Goal: Transaction & Acquisition: Book appointment/travel/reservation

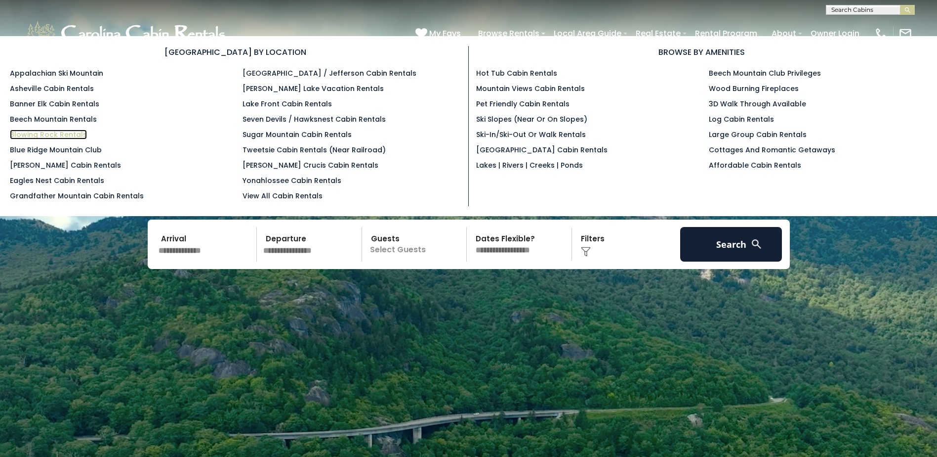
click at [49, 136] on link "Blowing Rock Rentals" at bounding box center [48, 134] width 77 height 10
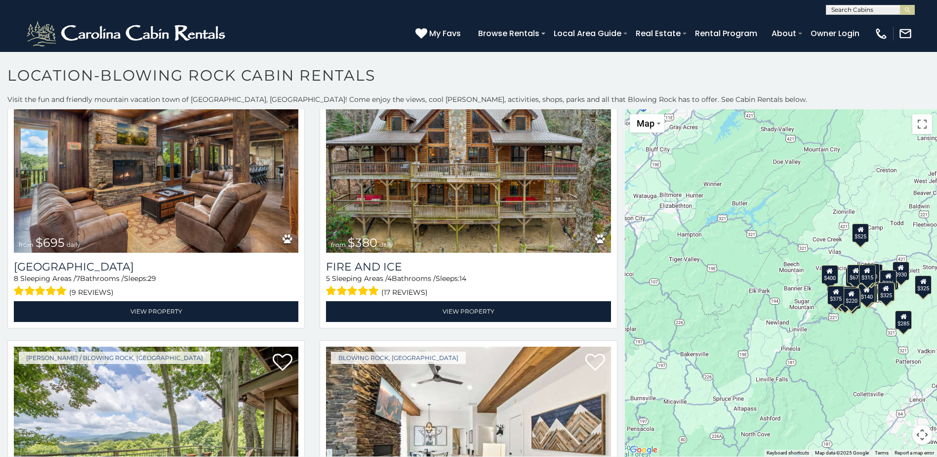
scroll to position [215, 0]
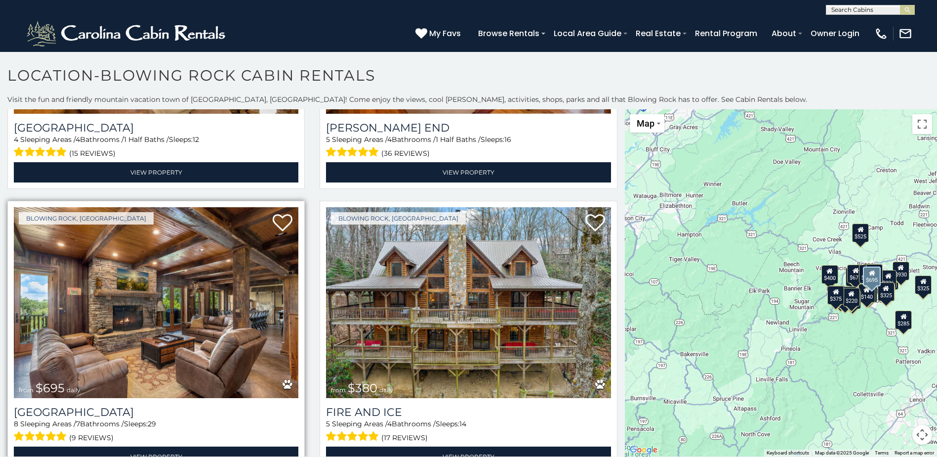
click at [84, 290] on img at bounding box center [156, 302] width 285 height 191
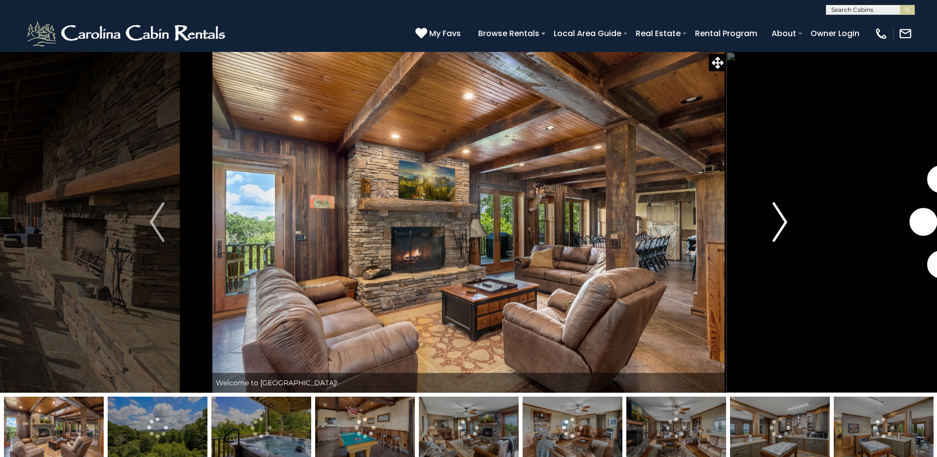
click at [780, 223] on img "Next" at bounding box center [780, 222] width 15 height 40
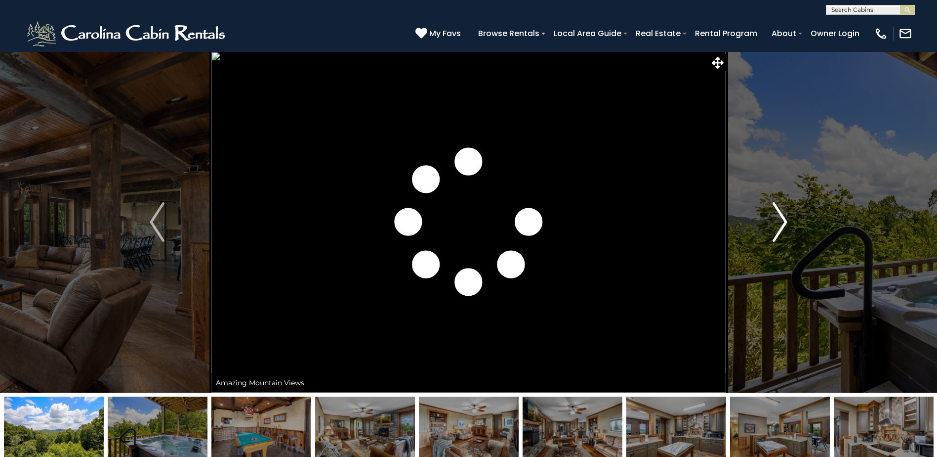
click at [780, 223] on img "Next" at bounding box center [780, 222] width 15 height 40
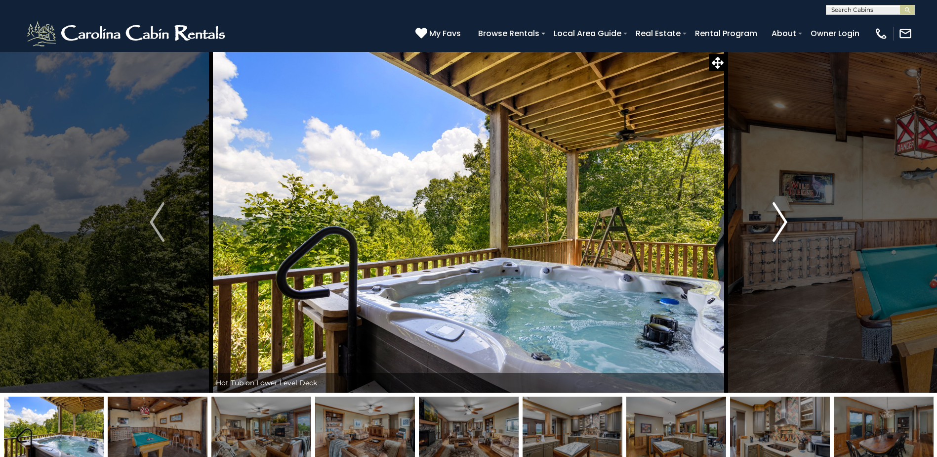
click at [780, 223] on img "Next" at bounding box center [780, 222] width 15 height 40
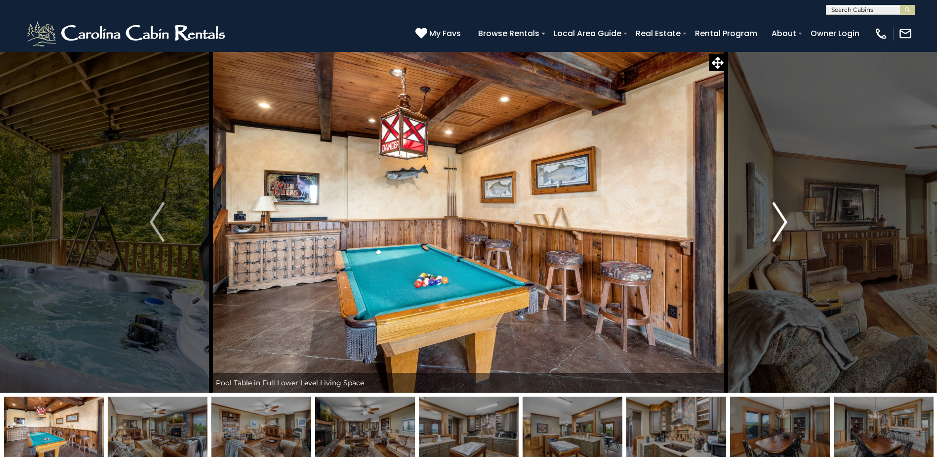
click at [780, 223] on img "Next" at bounding box center [780, 222] width 15 height 40
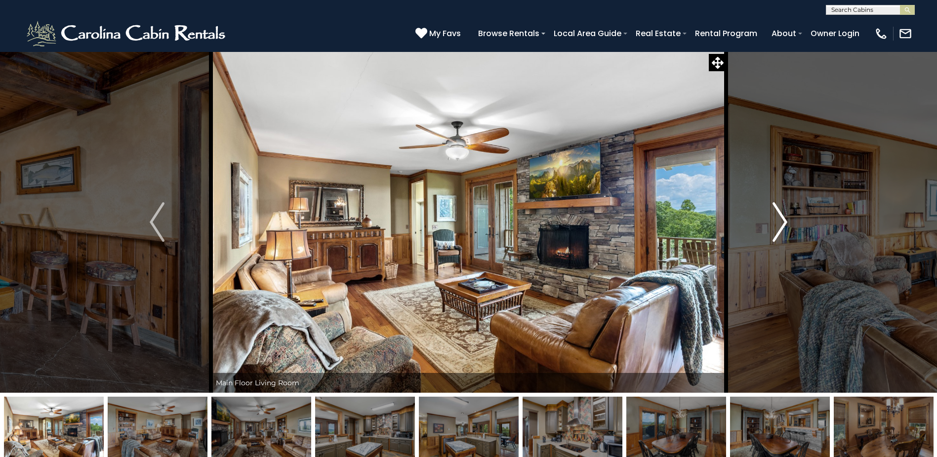
click at [780, 223] on img "Next" at bounding box center [780, 222] width 15 height 40
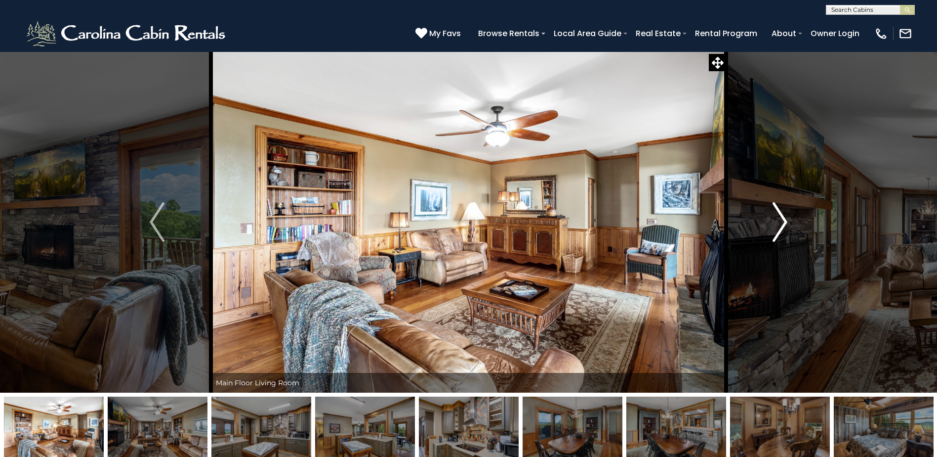
click at [780, 223] on img "Next" at bounding box center [780, 222] width 15 height 40
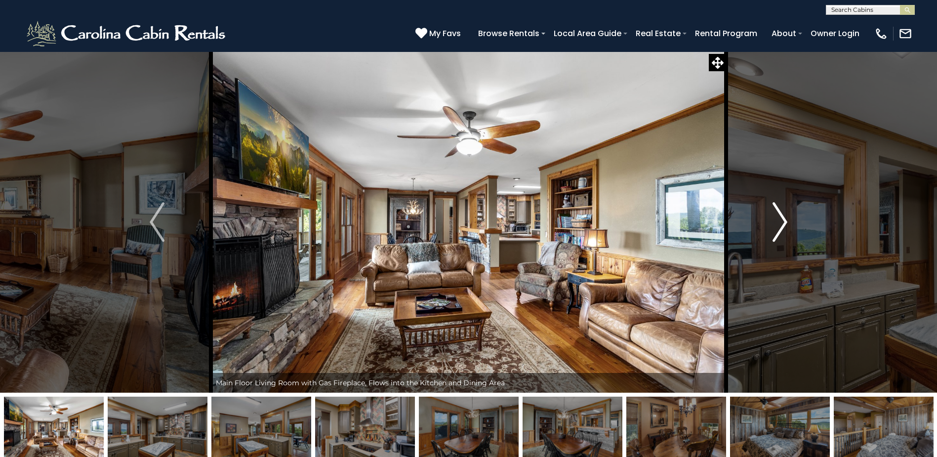
click at [780, 223] on img "Next" at bounding box center [780, 222] width 15 height 40
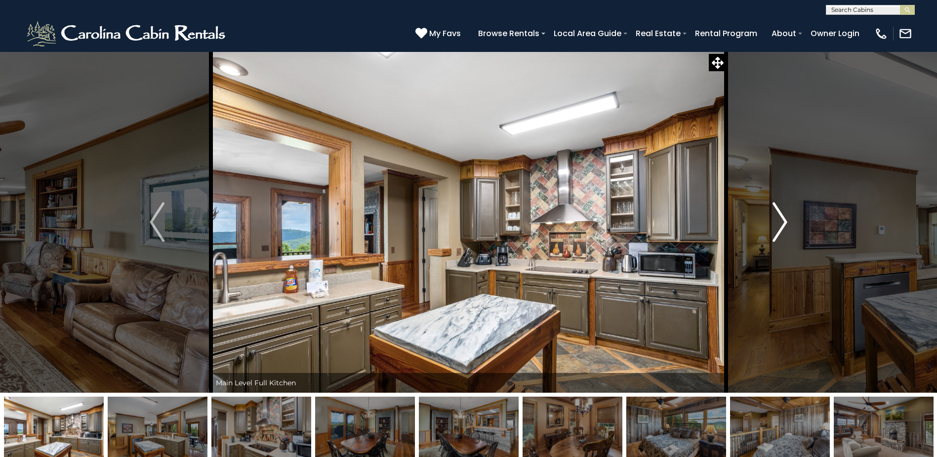
click at [780, 223] on img "Next" at bounding box center [780, 222] width 15 height 40
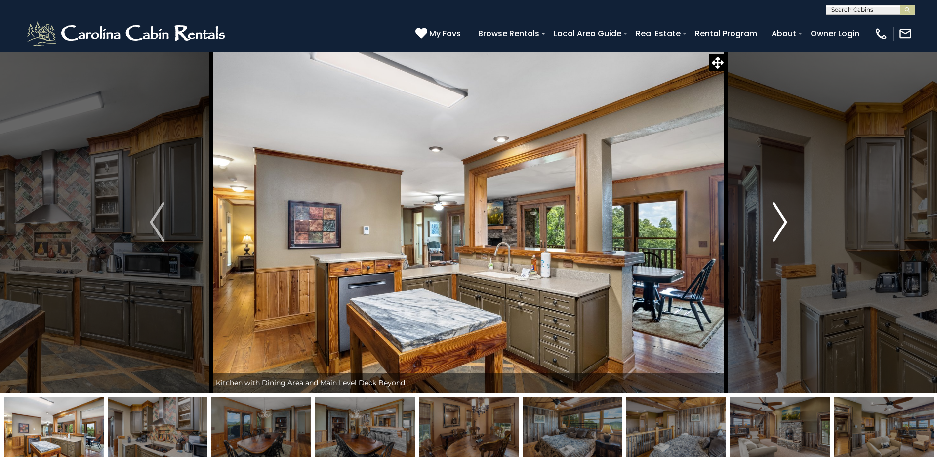
click at [780, 223] on img "Next" at bounding box center [780, 222] width 15 height 40
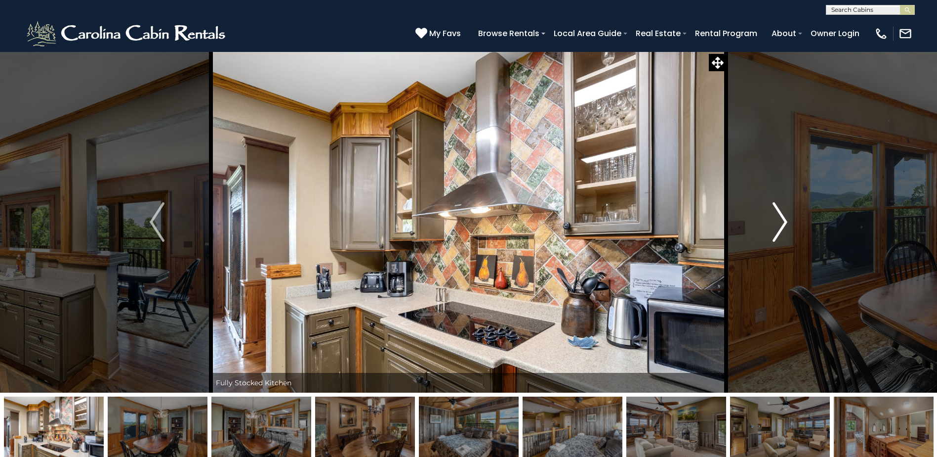
click at [780, 223] on img "Next" at bounding box center [780, 222] width 15 height 40
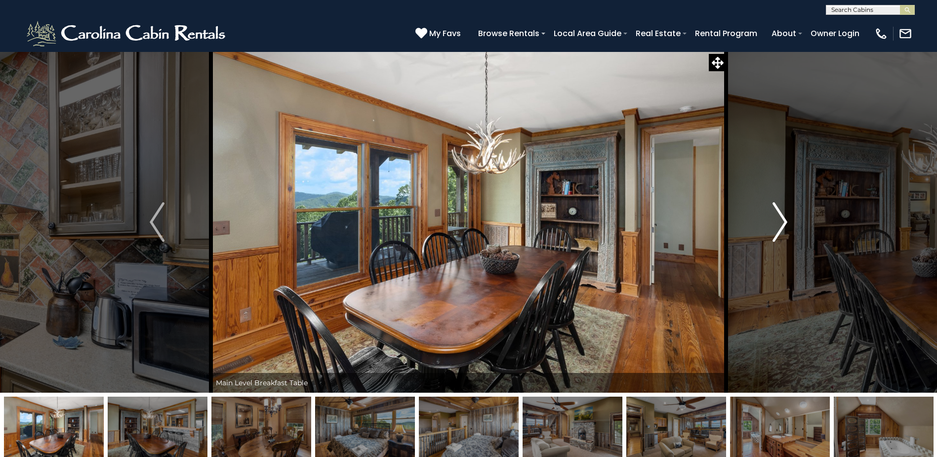
click at [780, 223] on img "Next" at bounding box center [780, 222] width 15 height 40
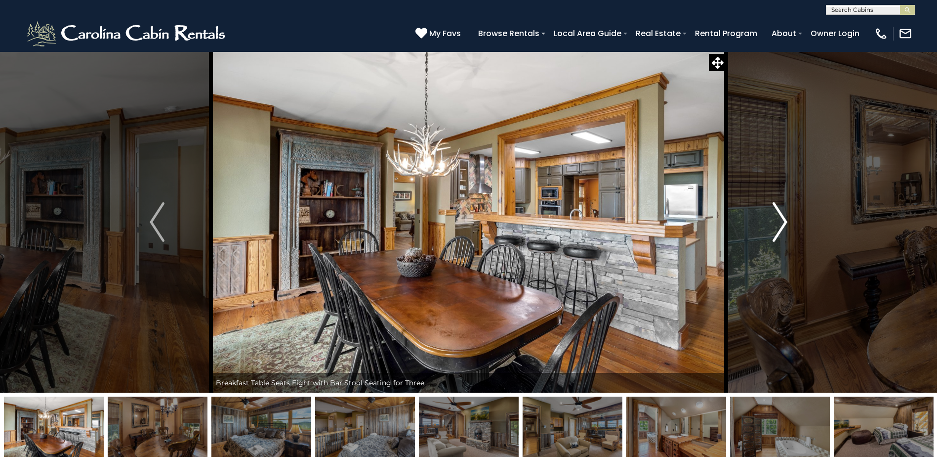
click at [780, 223] on img "Next" at bounding box center [780, 222] width 15 height 40
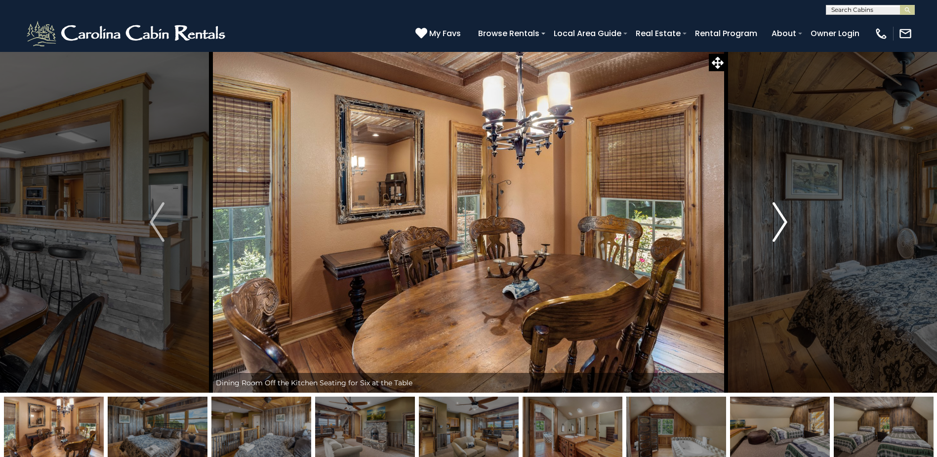
click at [780, 223] on img "Next" at bounding box center [780, 222] width 15 height 40
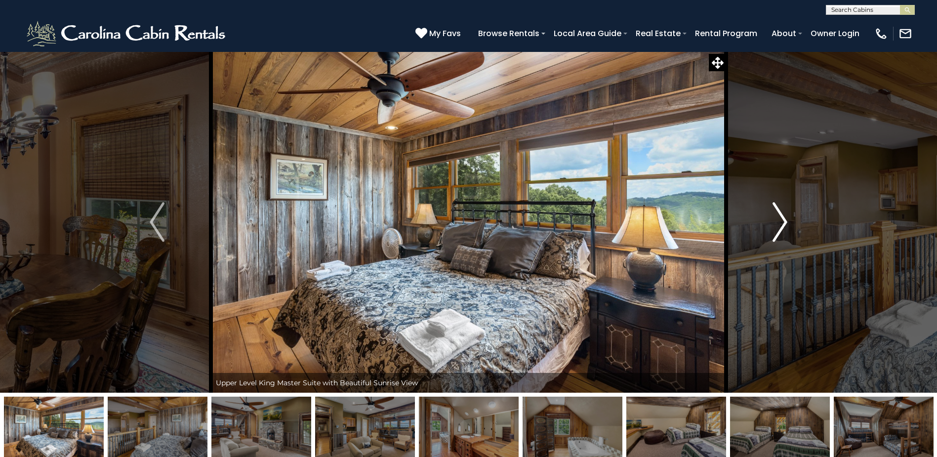
click at [780, 223] on img "Next" at bounding box center [780, 222] width 15 height 40
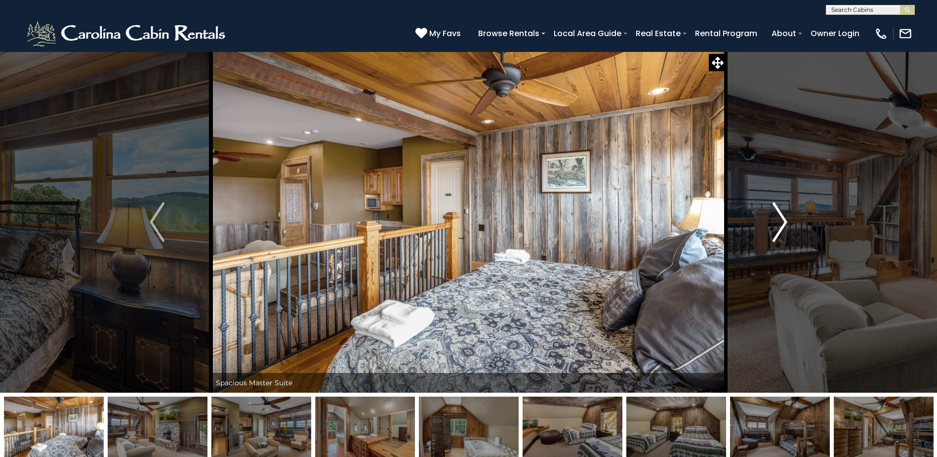
click at [780, 223] on img "Next" at bounding box center [780, 222] width 15 height 40
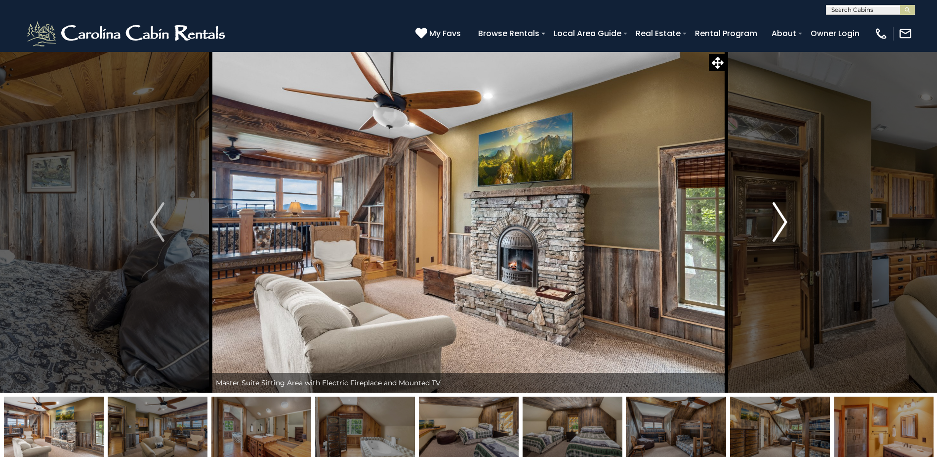
click at [780, 223] on img "Next" at bounding box center [780, 222] width 15 height 40
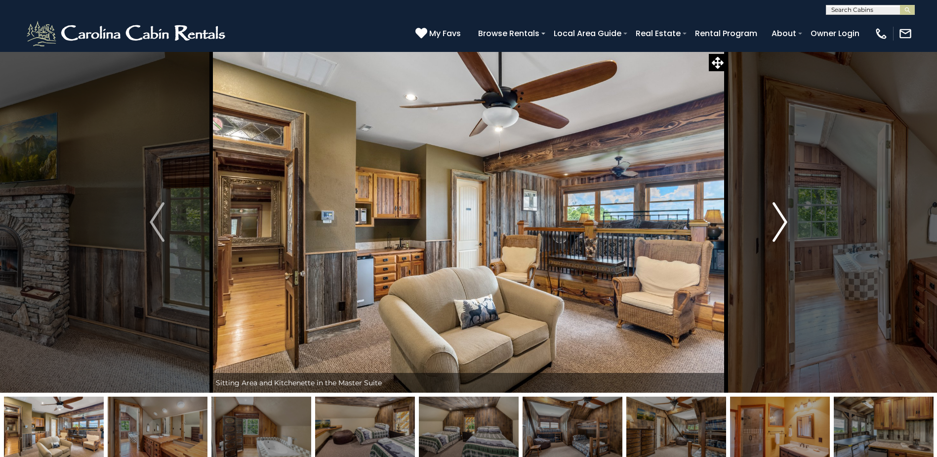
click at [780, 223] on img "Next" at bounding box center [780, 222] width 15 height 40
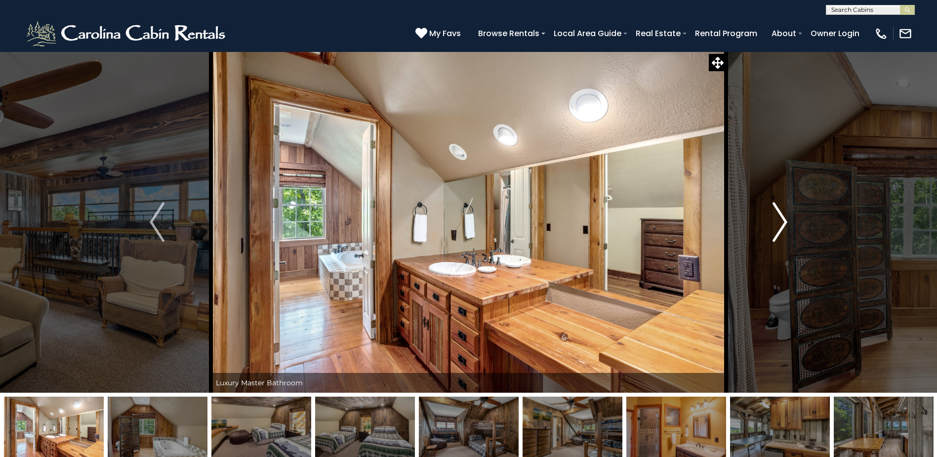
click at [780, 223] on img "Next" at bounding box center [780, 222] width 15 height 40
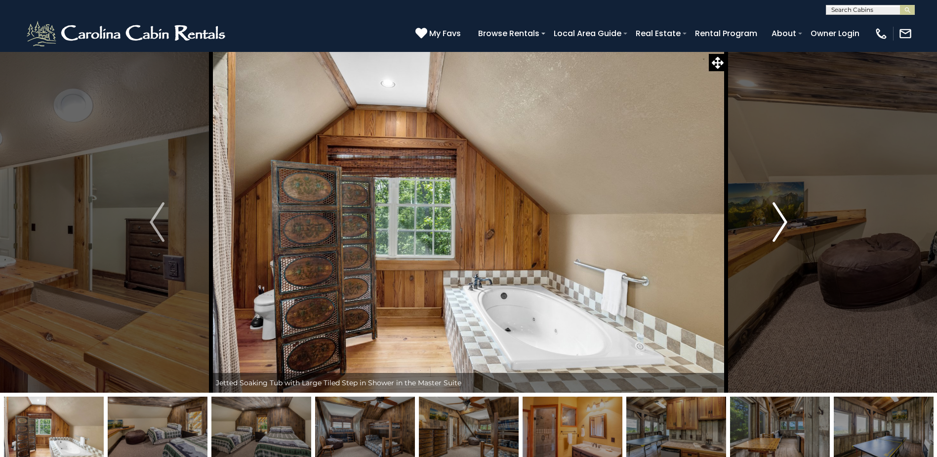
click at [780, 223] on img "Next" at bounding box center [780, 222] width 15 height 40
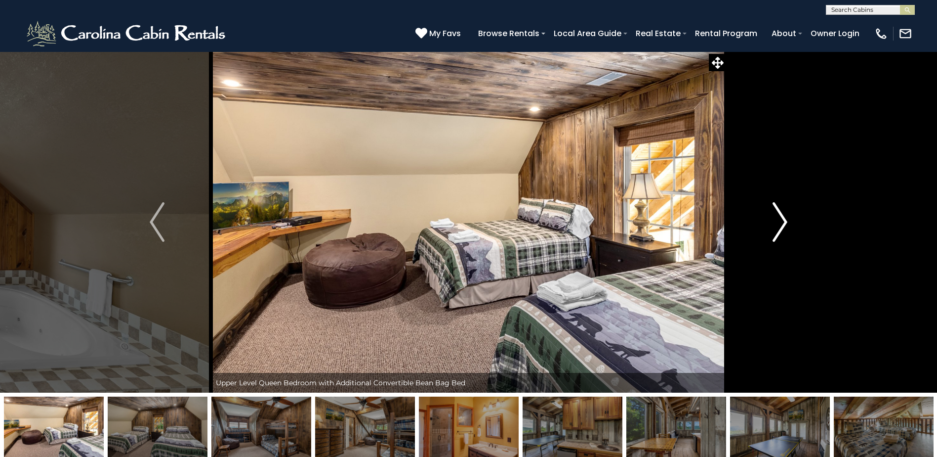
click at [780, 223] on img "Next" at bounding box center [780, 222] width 15 height 40
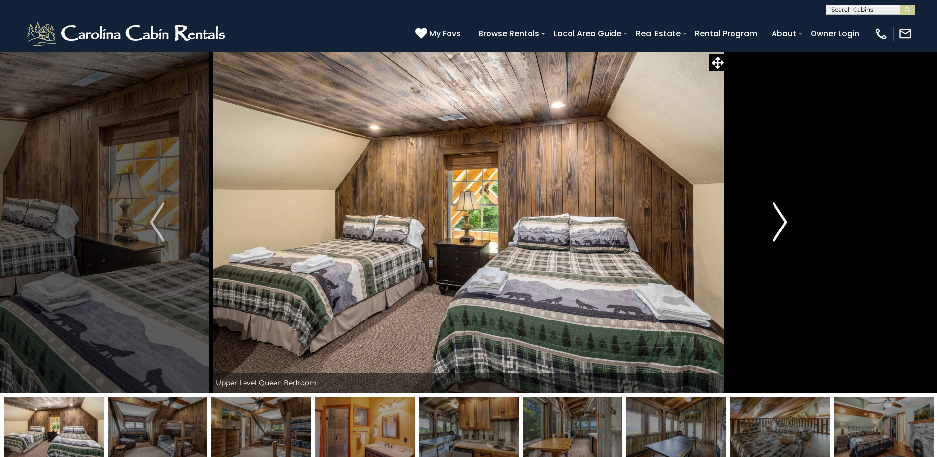
click at [780, 223] on img "Next" at bounding box center [780, 222] width 15 height 40
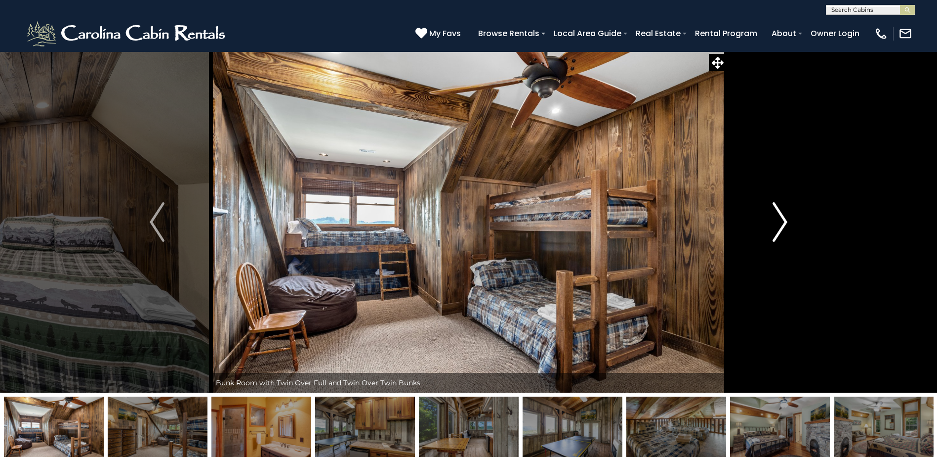
click at [780, 223] on img "Next" at bounding box center [780, 222] width 15 height 40
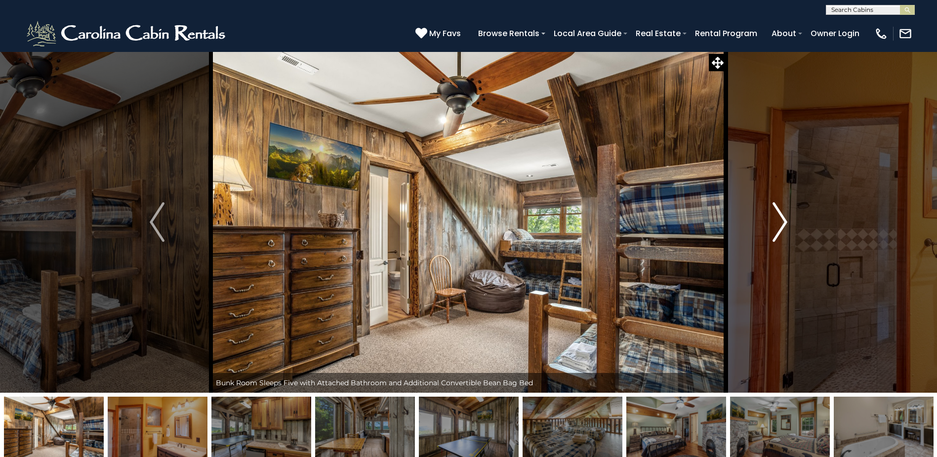
click at [780, 223] on img "Next" at bounding box center [780, 222] width 15 height 40
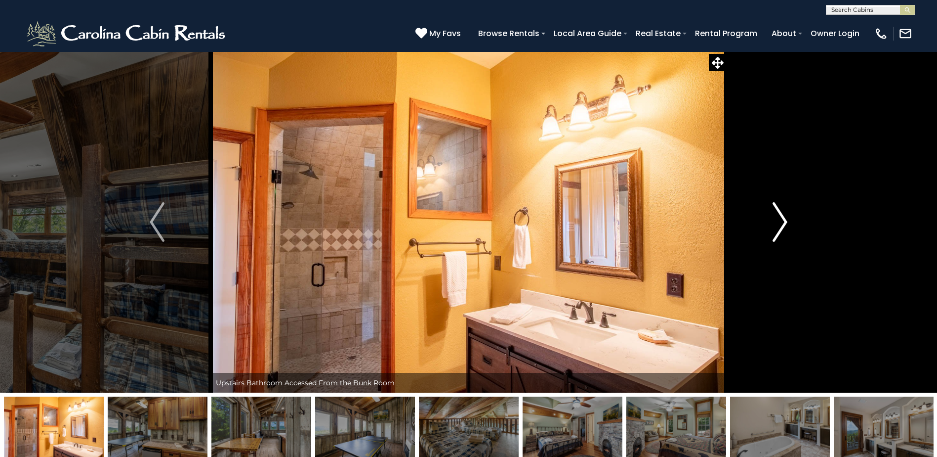
click at [780, 223] on img "Next" at bounding box center [780, 222] width 15 height 40
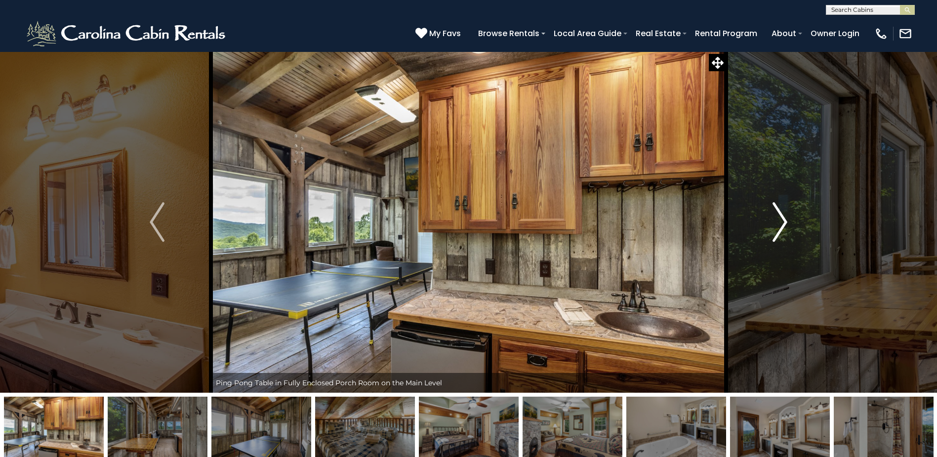
click at [780, 223] on img "Next" at bounding box center [780, 222] width 15 height 40
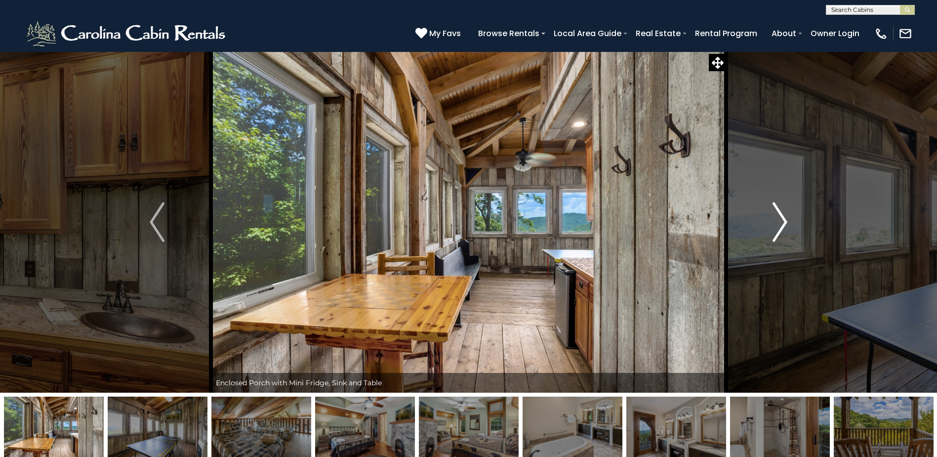
click at [780, 223] on img "Next" at bounding box center [780, 222] width 15 height 40
